Goal: Task Accomplishment & Management: Use online tool/utility

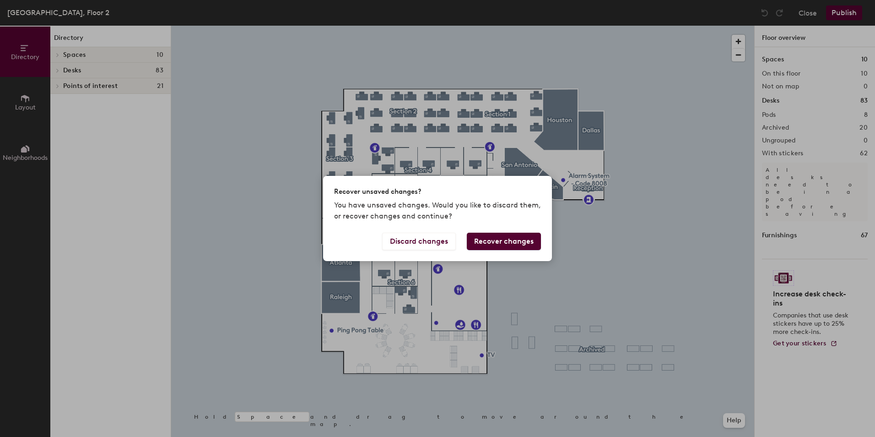
click at [490, 243] on button "Recover changes" at bounding box center [504, 240] width 74 height 17
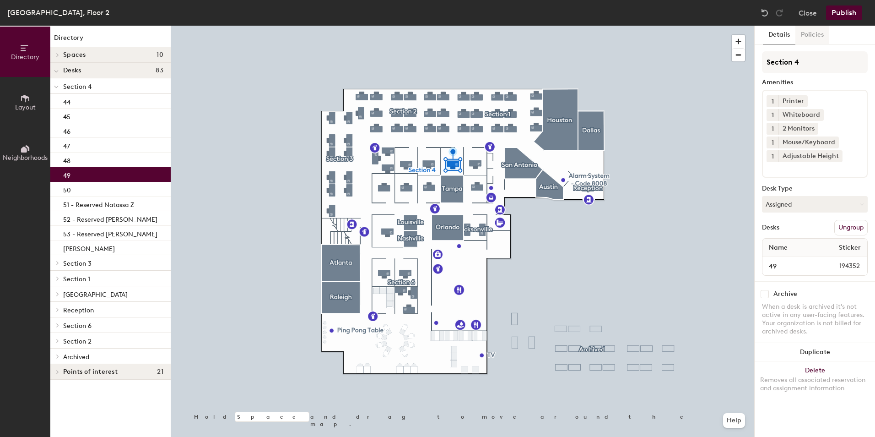
click at [813, 38] on button "Policies" at bounding box center [812, 35] width 34 height 19
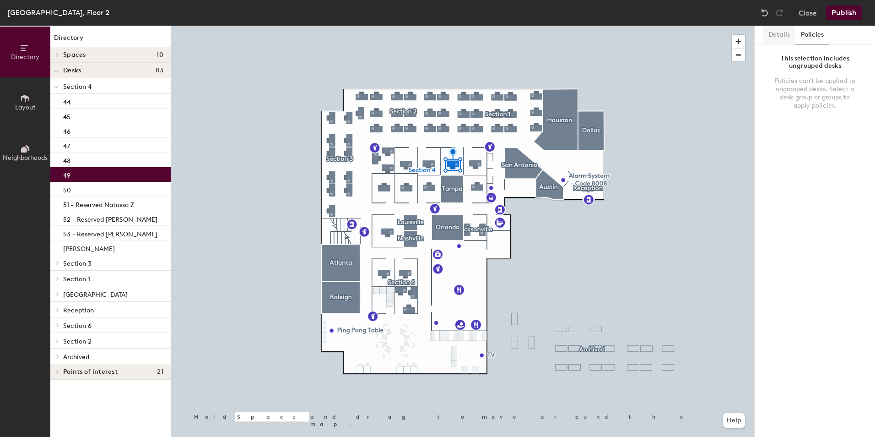
click at [776, 30] on button "Details" at bounding box center [779, 35] width 32 height 19
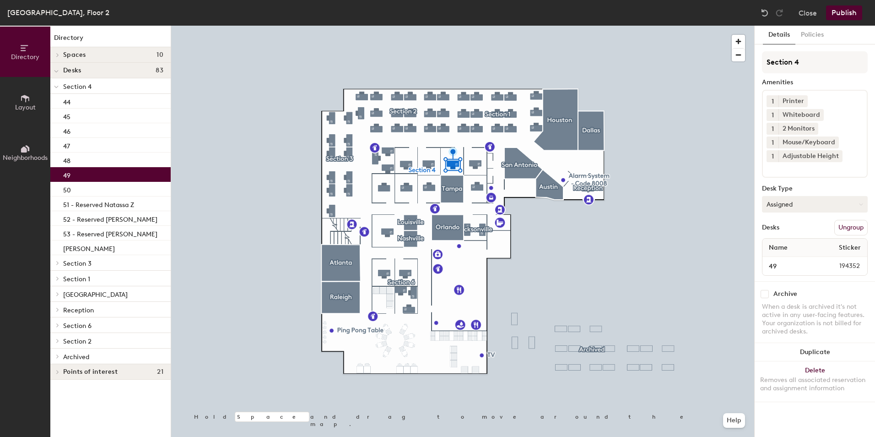
click at [794, 202] on button "Assigned" at bounding box center [815, 204] width 106 height 16
click at [779, 261] on div "Hoteled" at bounding box center [808, 260] width 92 height 14
click at [848, 11] on button "Publish" at bounding box center [844, 12] width 36 height 15
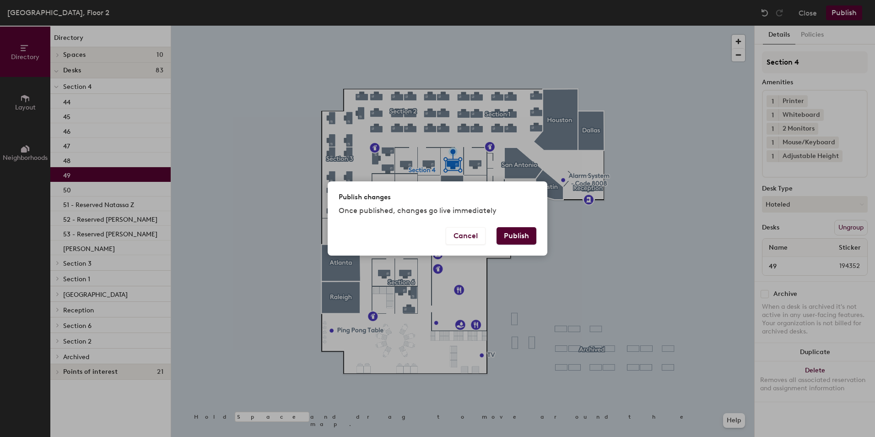
click at [523, 237] on button "Publish" at bounding box center [516, 235] width 40 height 17
